Goal: Task Accomplishment & Management: Use online tool/utility

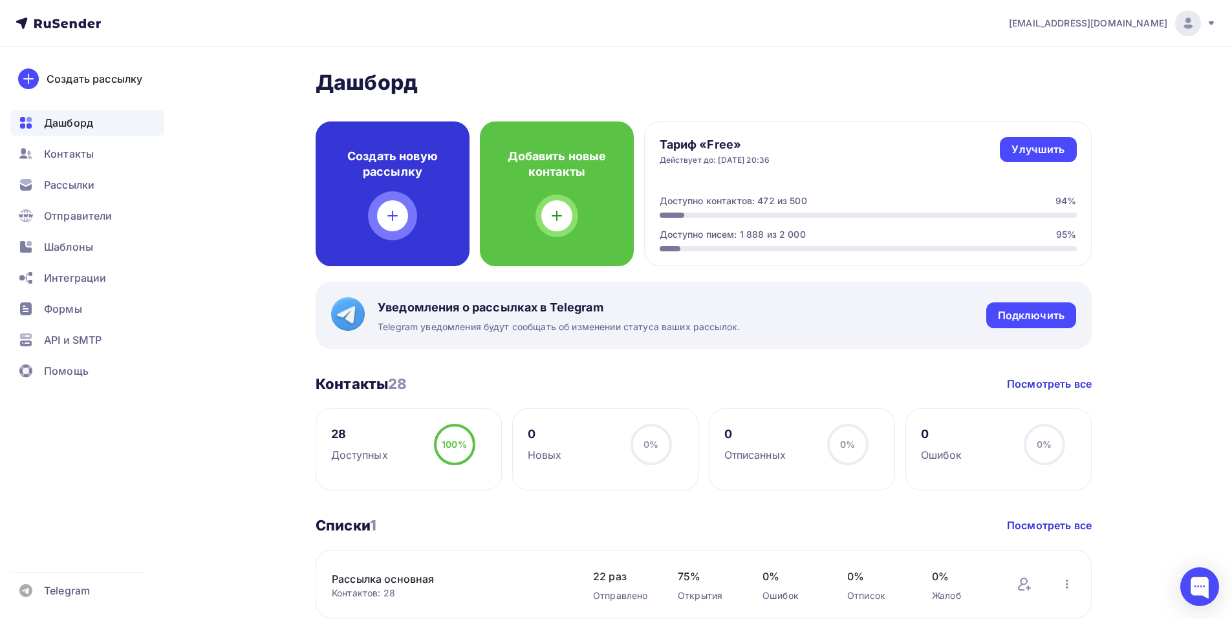
click at [356, 178] on h4 "Создать новую рассылку" at bounding box center [392, 164] width 112 height 31
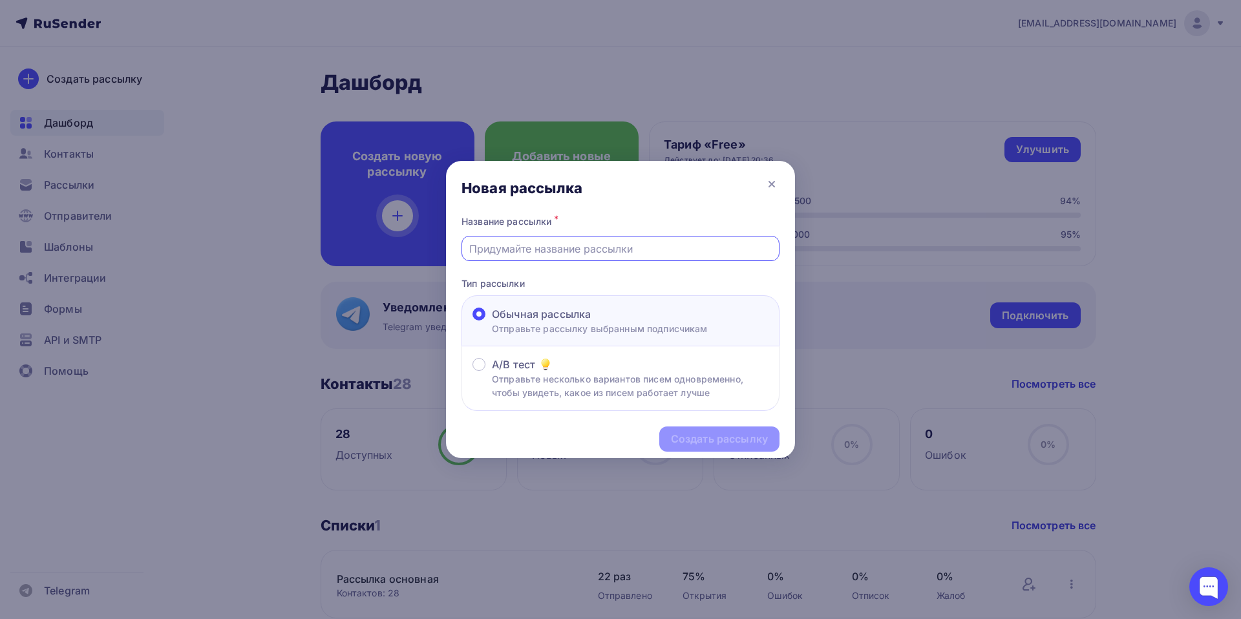
click at [520, 248] on input "text" at bounding box center [620, 249] width 303 height 16
paste input "Планка конька круглого R80"
type input "Планка конька круглого R80"
click at [731, 440] on div "Создать рассылку" at bounding box center [719, 439] width 97 height 15
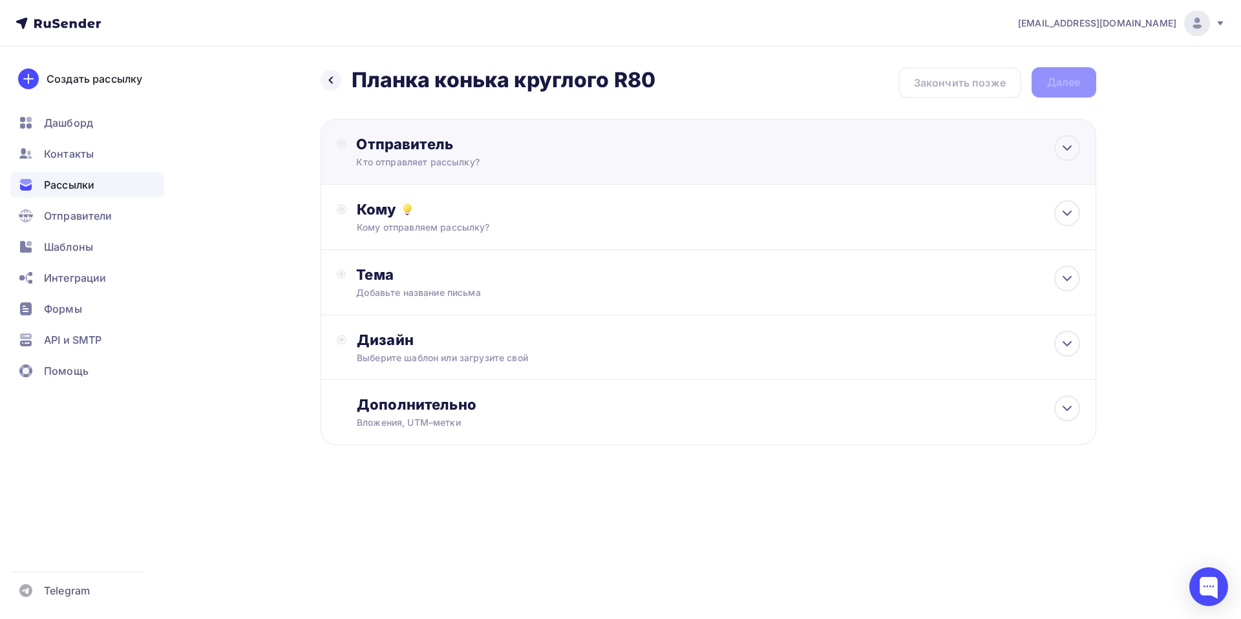
click at [387, 147] on div "Отправитель" at bounding box center [496, 144] width 280 height 18
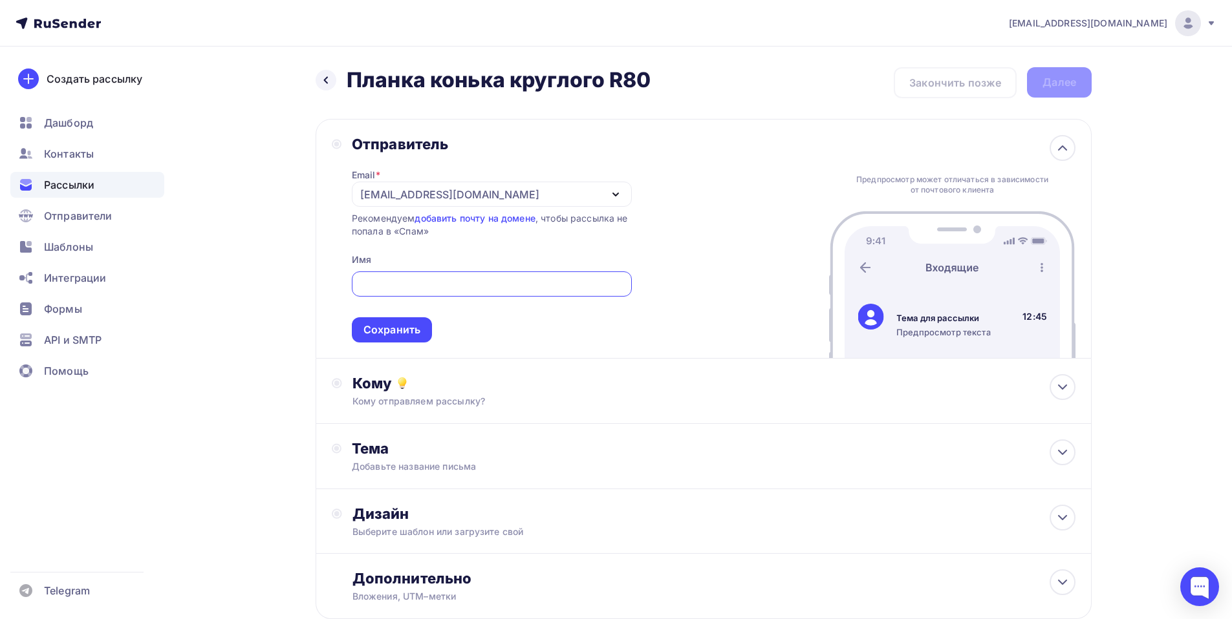
click at [420, 289] on input "text" at bounding box center [491, 285] width 265 height 16
type input "[PERSON_NAME]"
click at [393, 317] on div "Сохранить" at bounding box center [392, 329] width 80 height 25
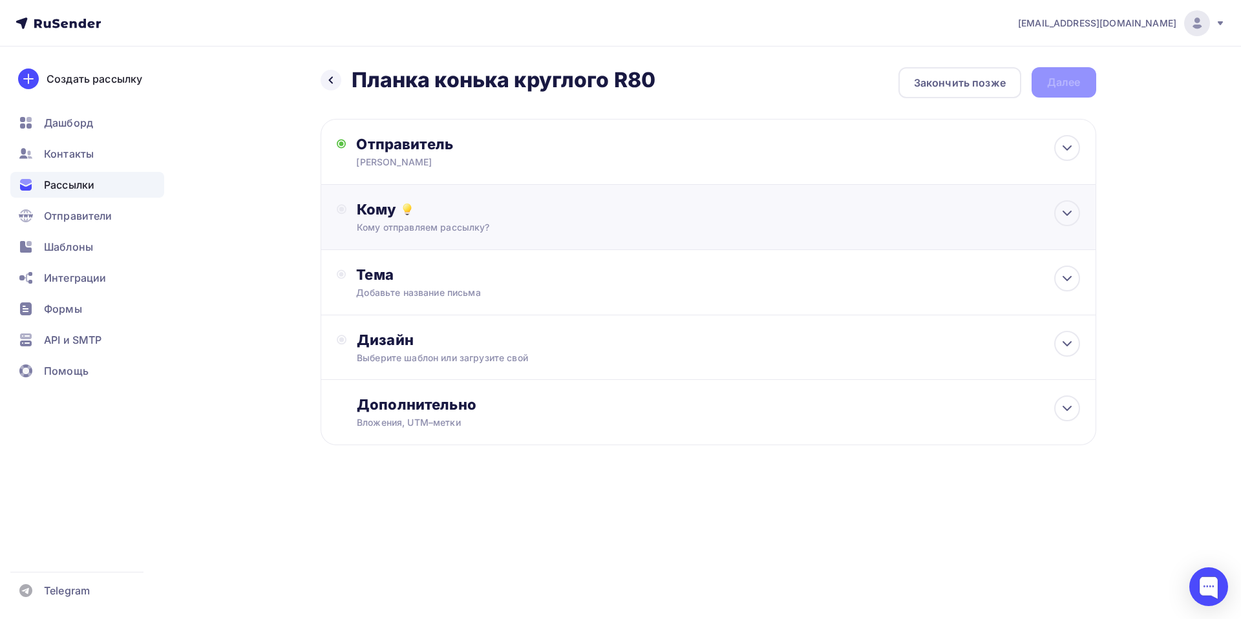
click at [385, 214] on div "Кому" at bounding box center [718, 209] width 723 height 18
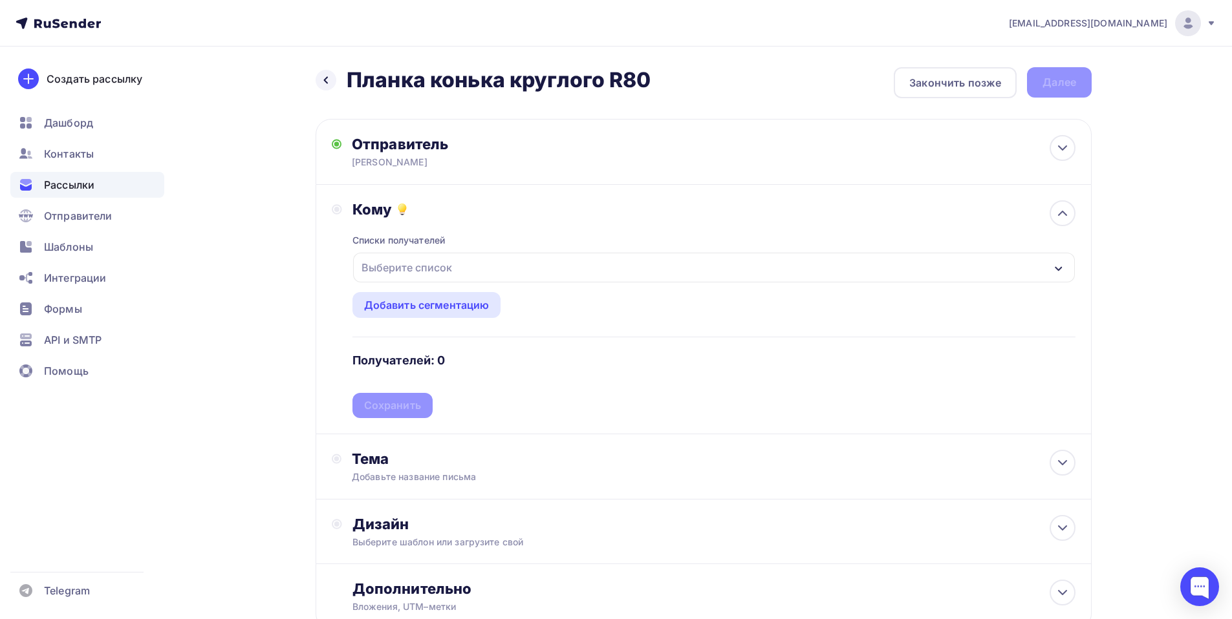
click at [394, 270] on div "Выберите список" at bounding box center [406, 267] width 101 height 23
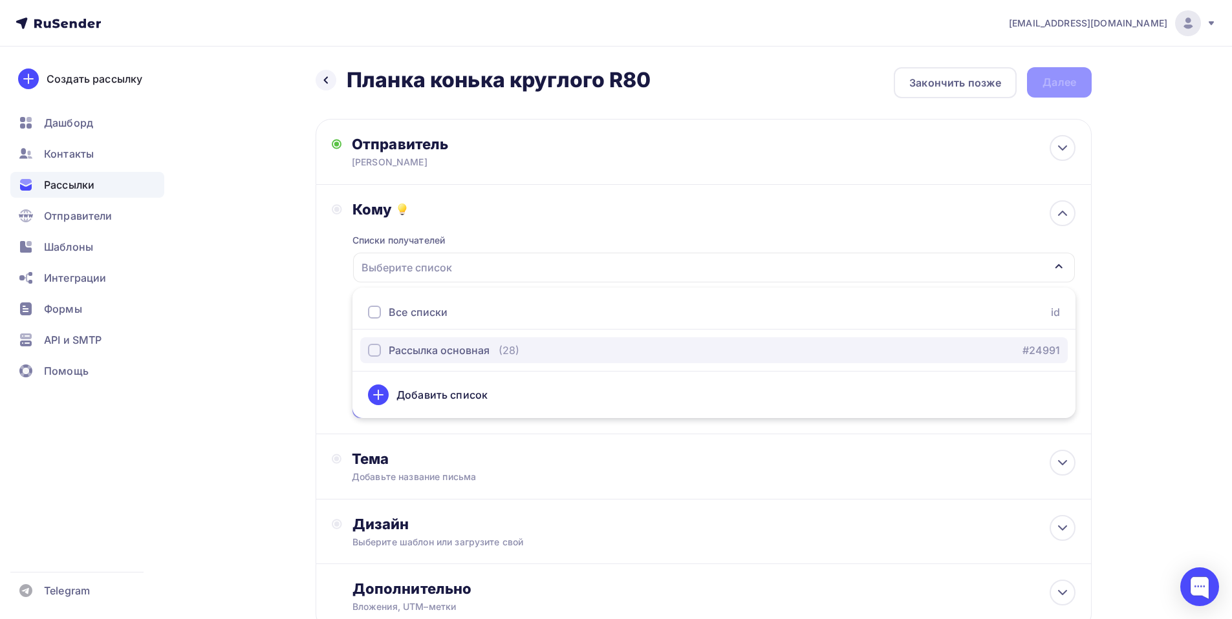
click at [456, 352] on div "Рассылка основная" at bounding box center [439, 351] width 101 height 16
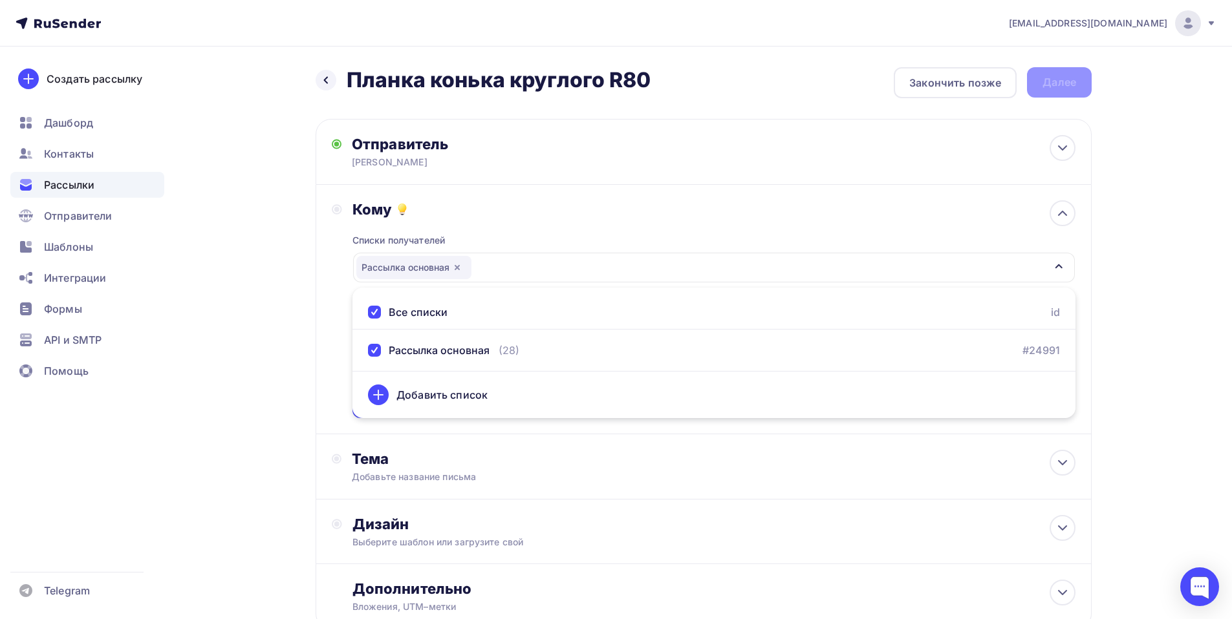
click at [332, 308] on div "Кому Списки получателей Рассылка основная Все списки id Рассылка основная (28) …" at bounding box center [704, 309] width 744 height 218
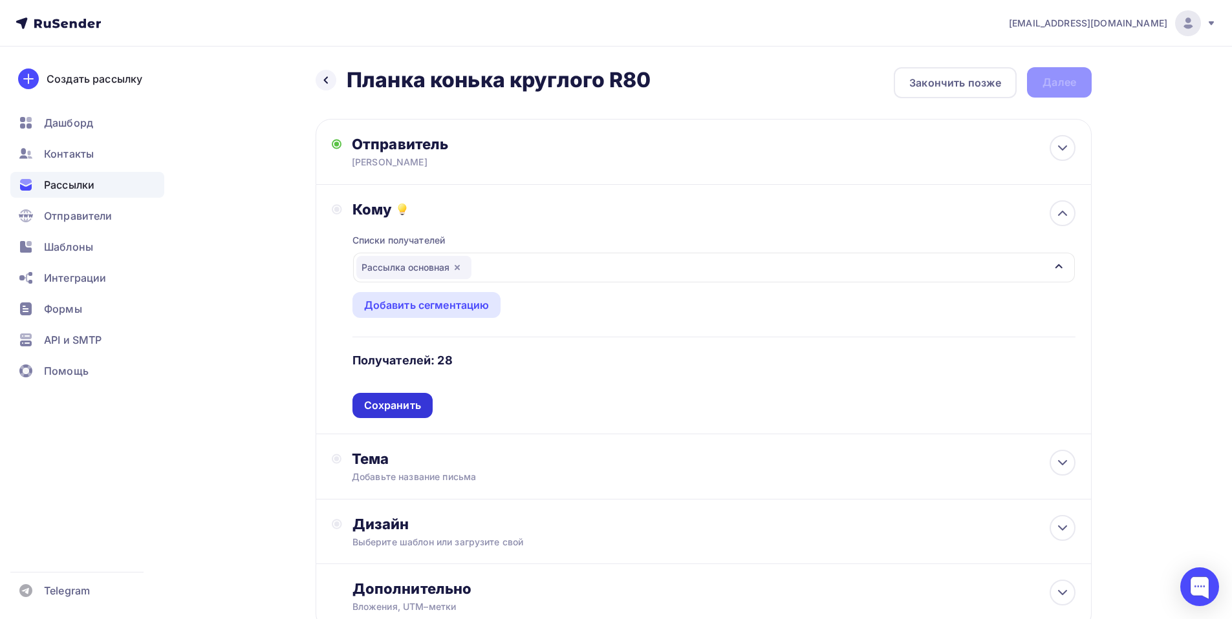
click at [416, 406] on div "Сохранить" at bounding box center [392, 405] width 57 height 15
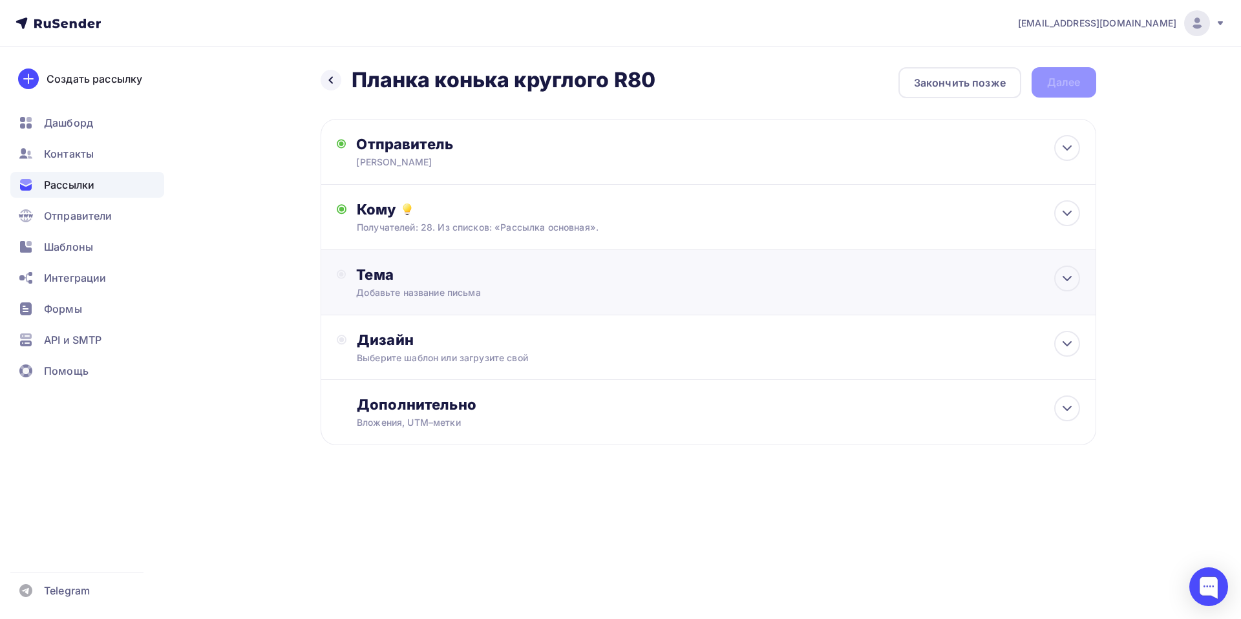
click at [405, 281] on div "Тема" at bounding box center [483, 275] width 255 height 18
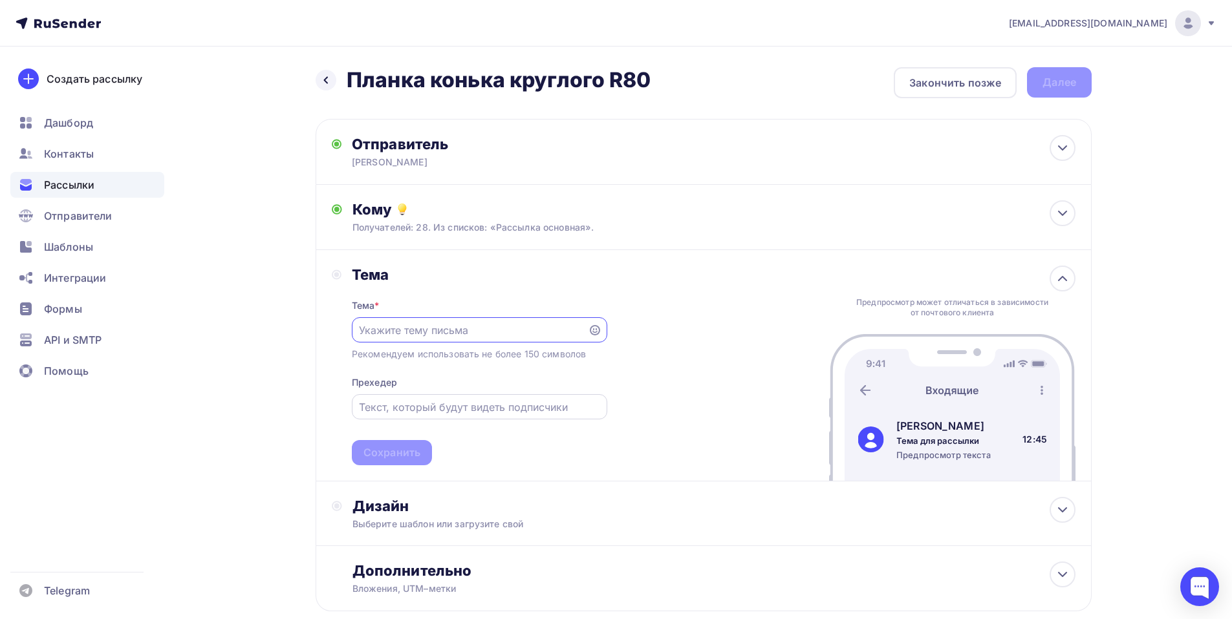
paste input "Планка конька круглого R80"
type input "Планка конька круглого R80"
click at [398, 453] on div "Сохранить" at bounding box center [391, 452] width 57 height 15
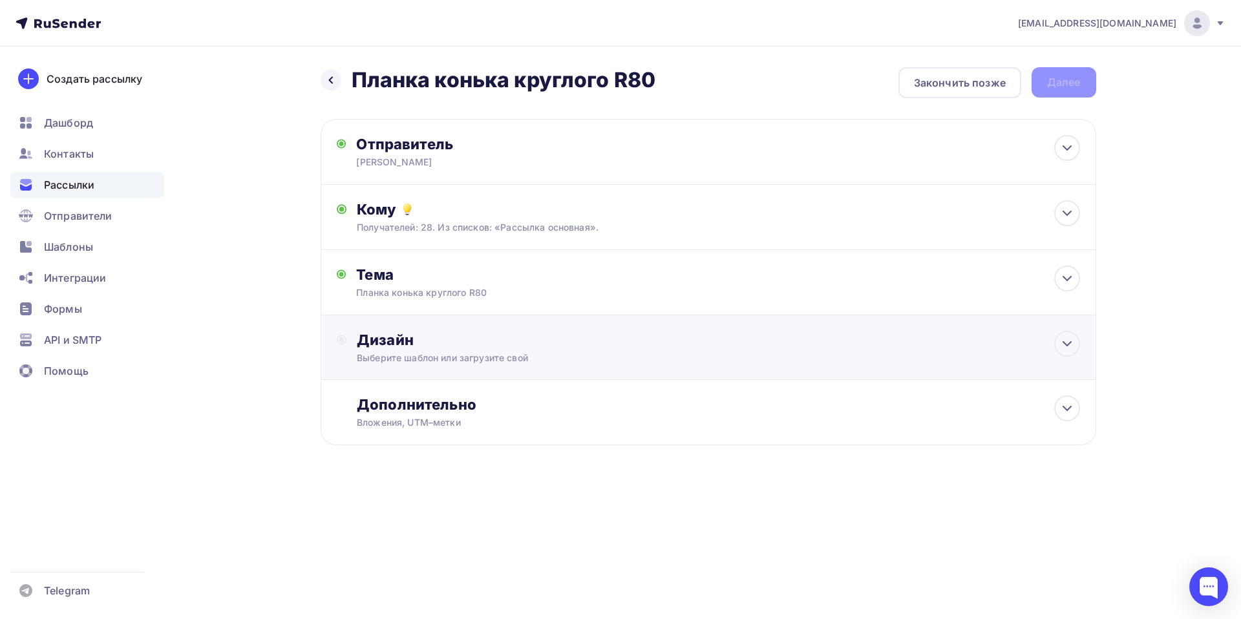
click at [381, 350] on div "Дизайн Выберите шаблон или загрузите свой" at bounding box center [718, 348] width 723 height 34
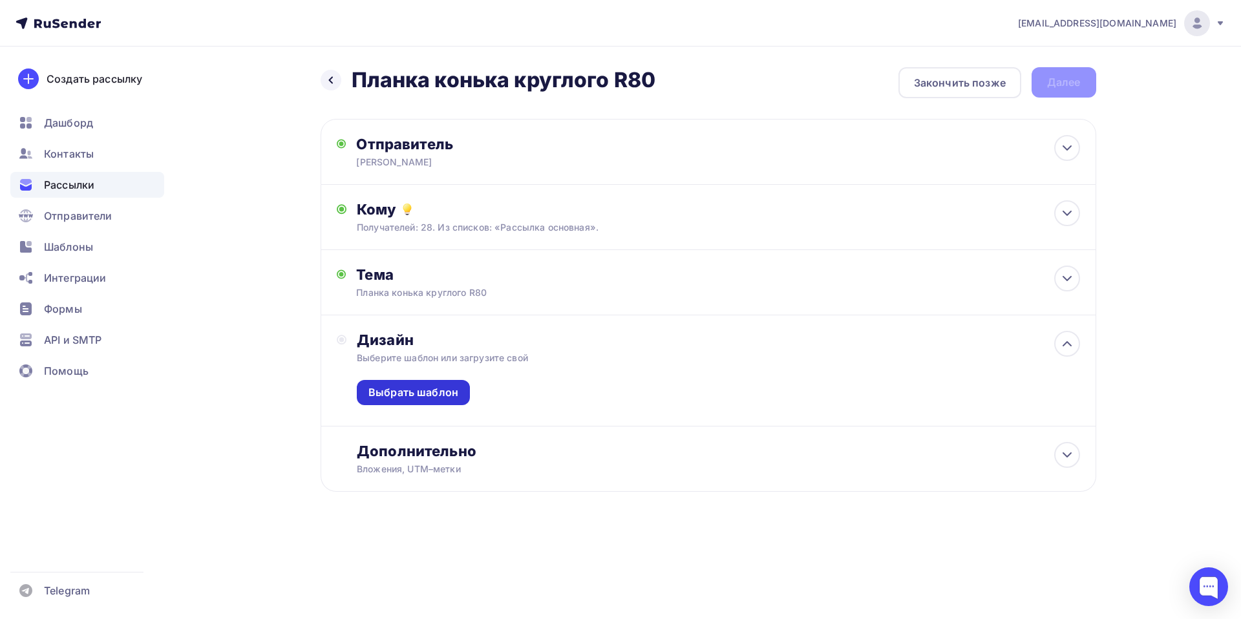
click at [412, 397] on div "Выбрать шаблон" at bounding box center [414, 392] width 90 height 15
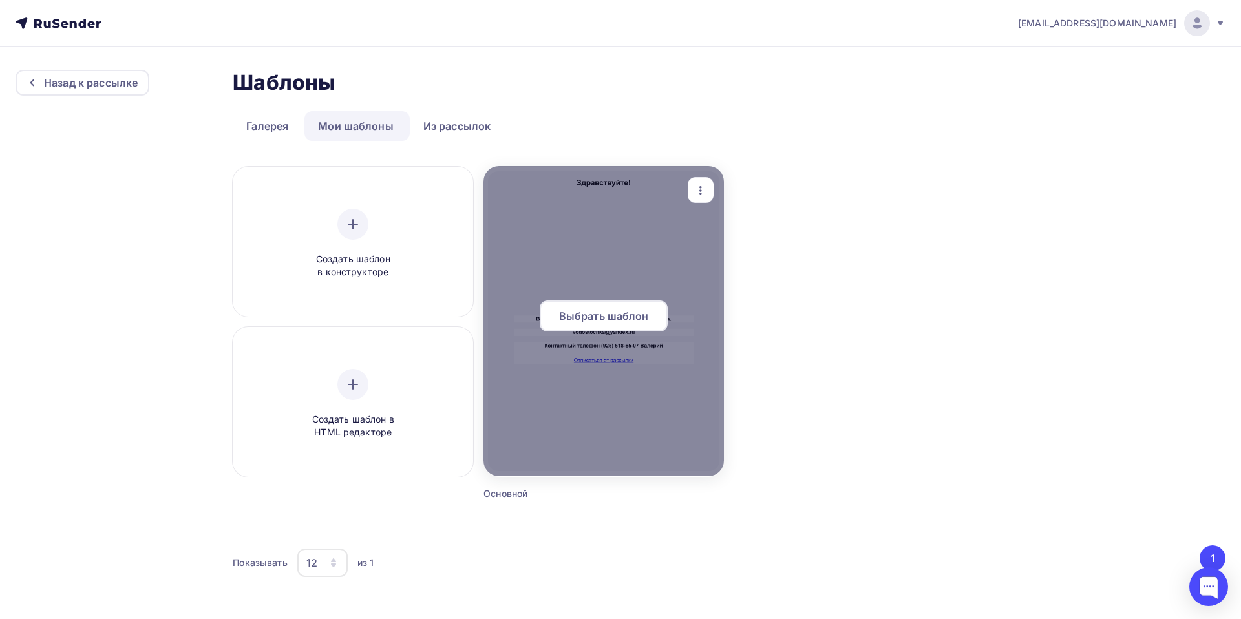
click at [584, 313] on span "Выбрать шаблон" at bounding box center [604, 316] width 90 height 16
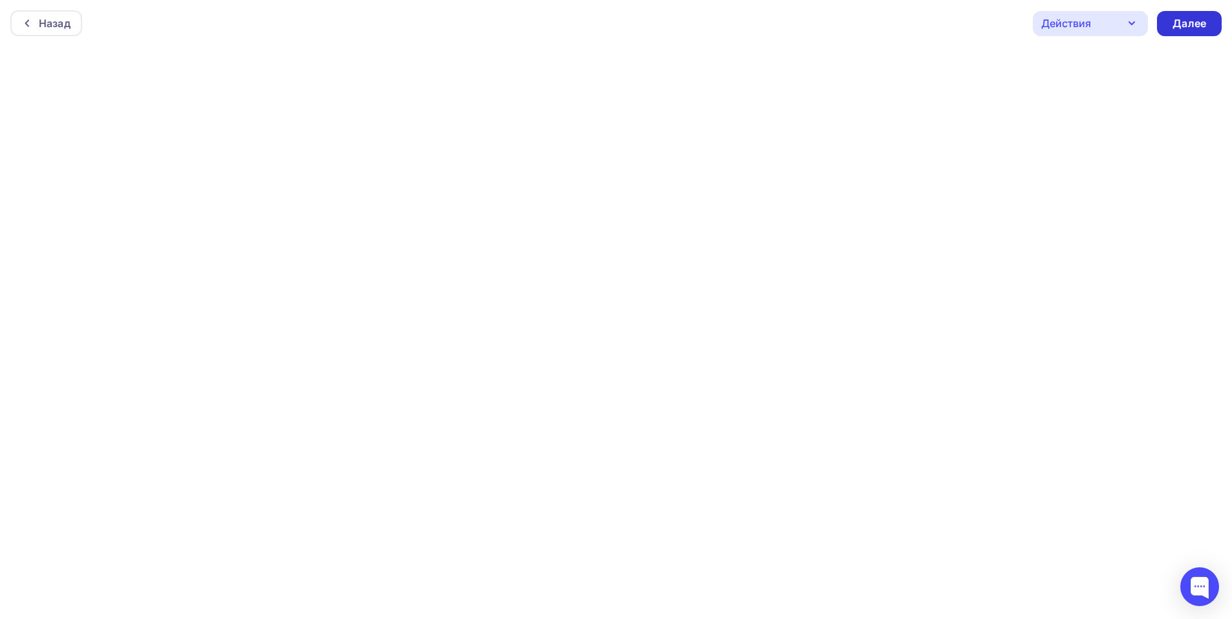
click at [1200, 19] on div "Далее" at bounding box center [1189, 23] width 34 height 15
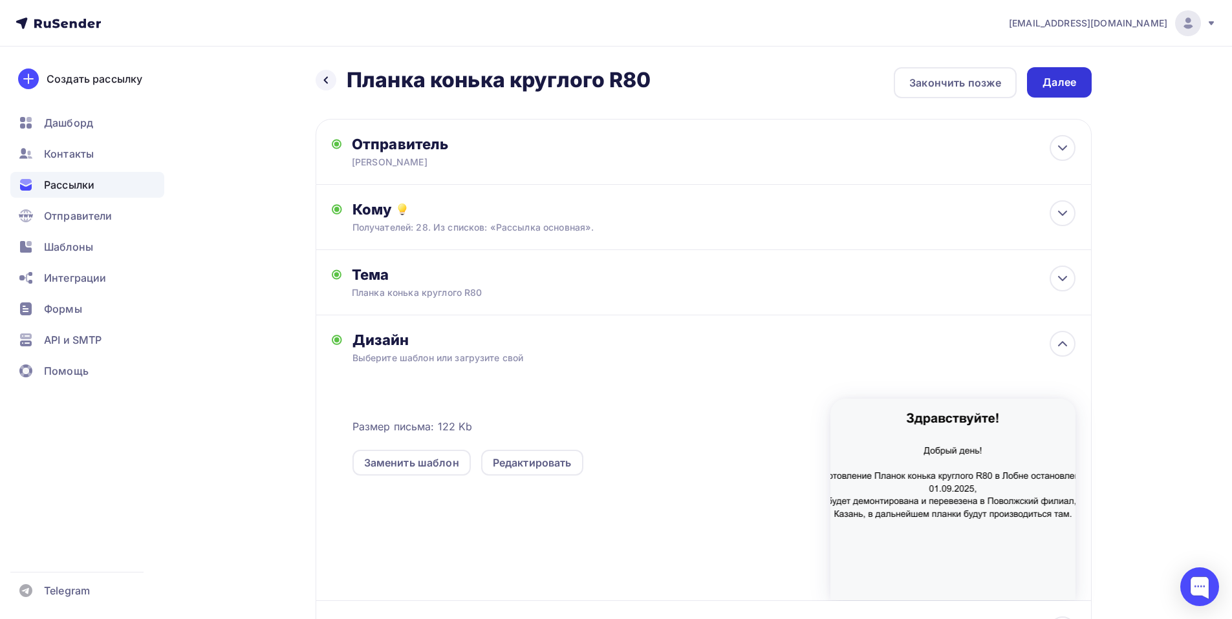
click at [1060, 81] on div "Далее" at bounding box center [1059, 82] width 34 height 15
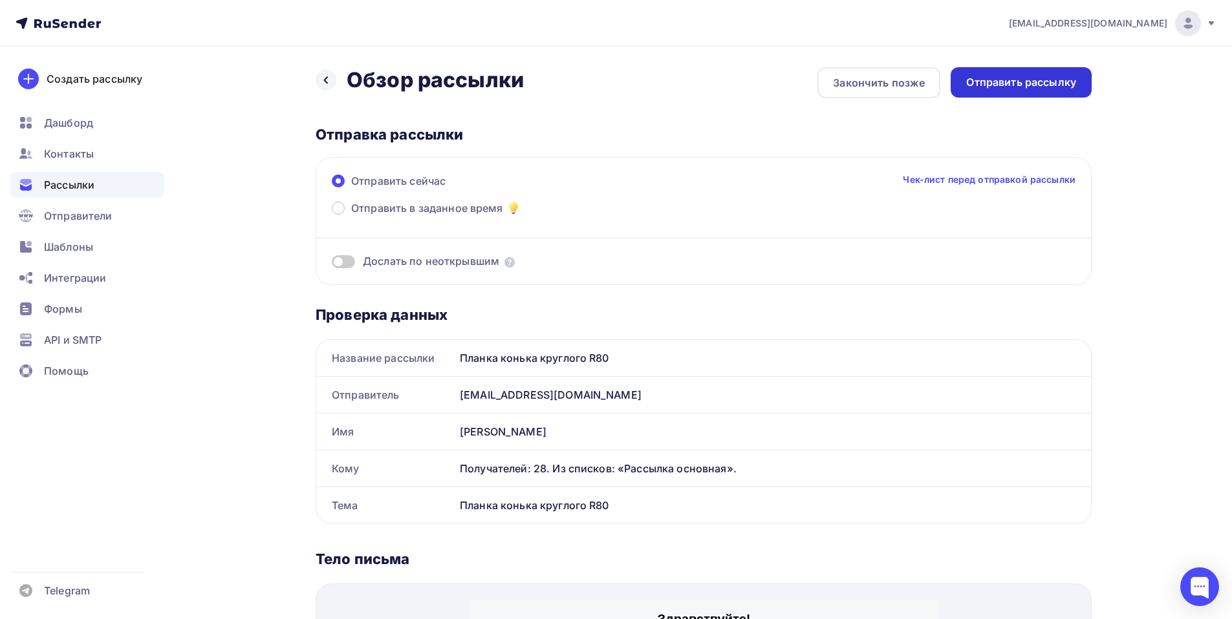
click at [1036, 83] on div "Отправить рассылку" at bounding box center [1021, 82] width 110 height 15
